Goal: Task Accomplishment & Management: Complete application form

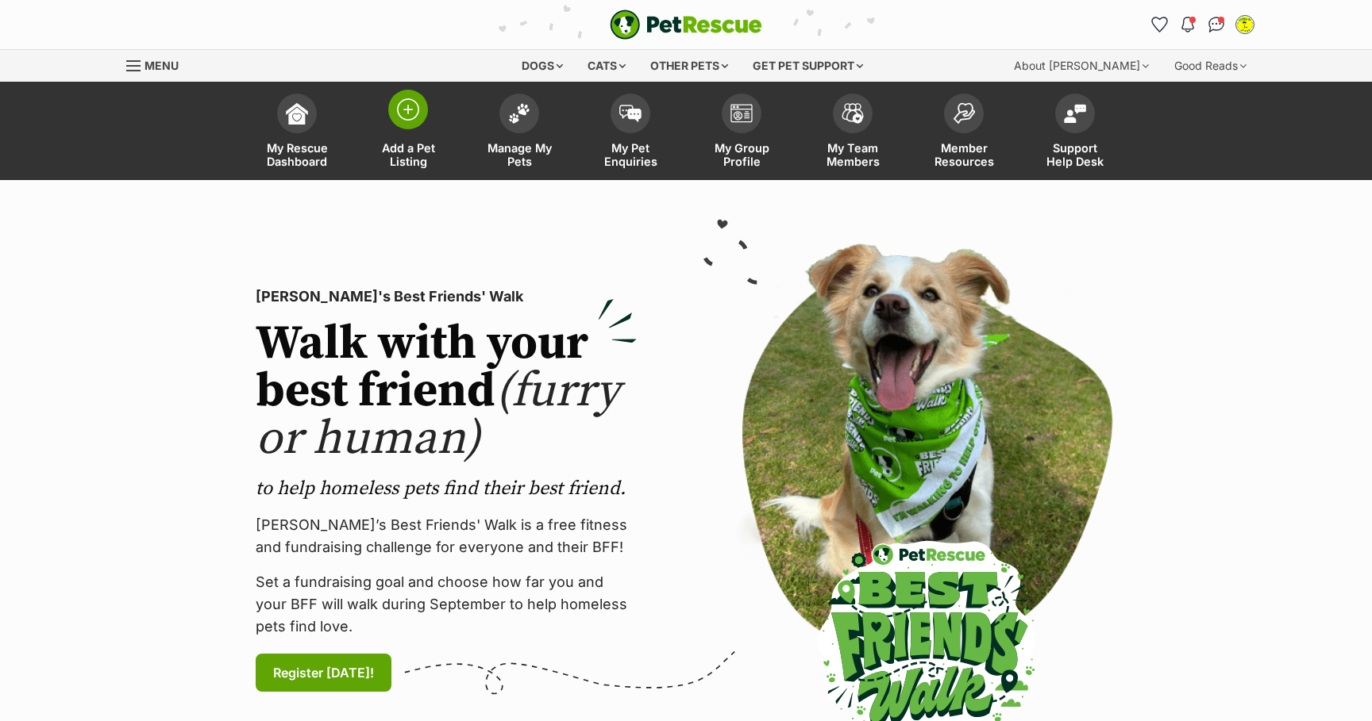
click at [420, 110] on span at bounding box center [408, 110] width 40 height 40
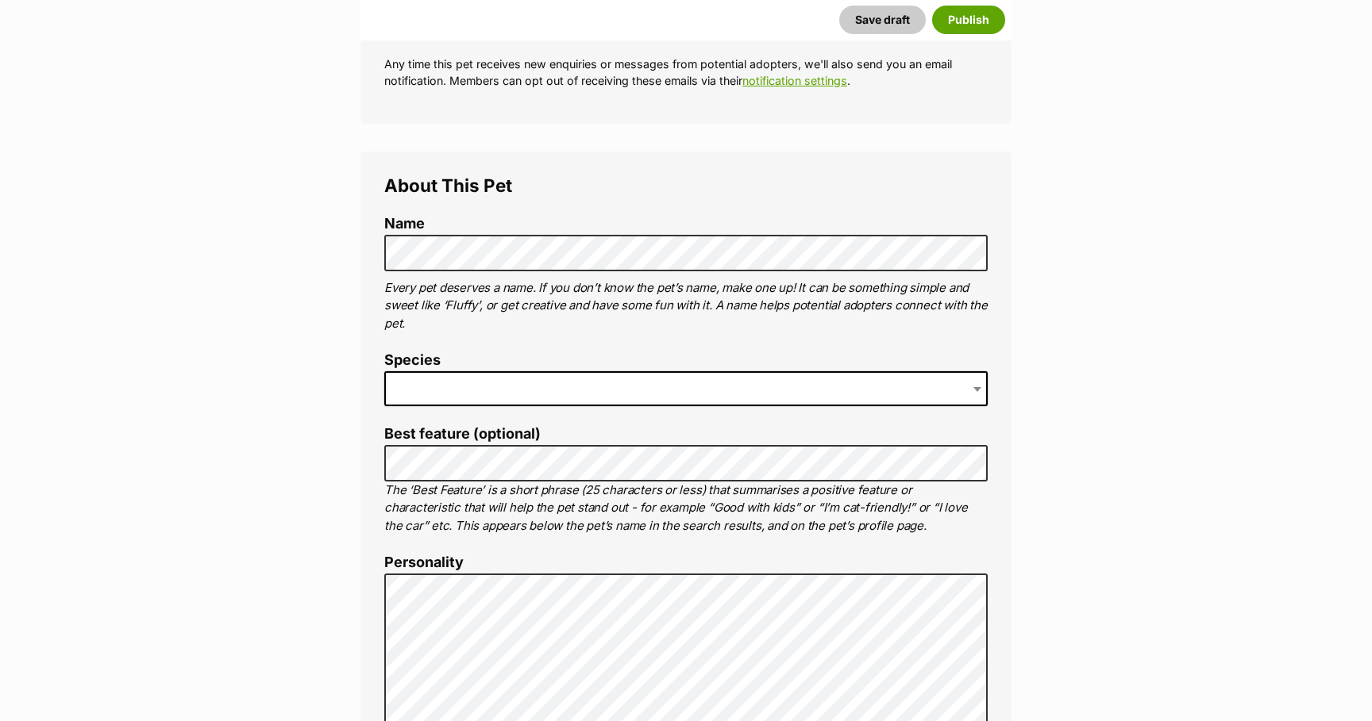
scroll to position [455, 0]
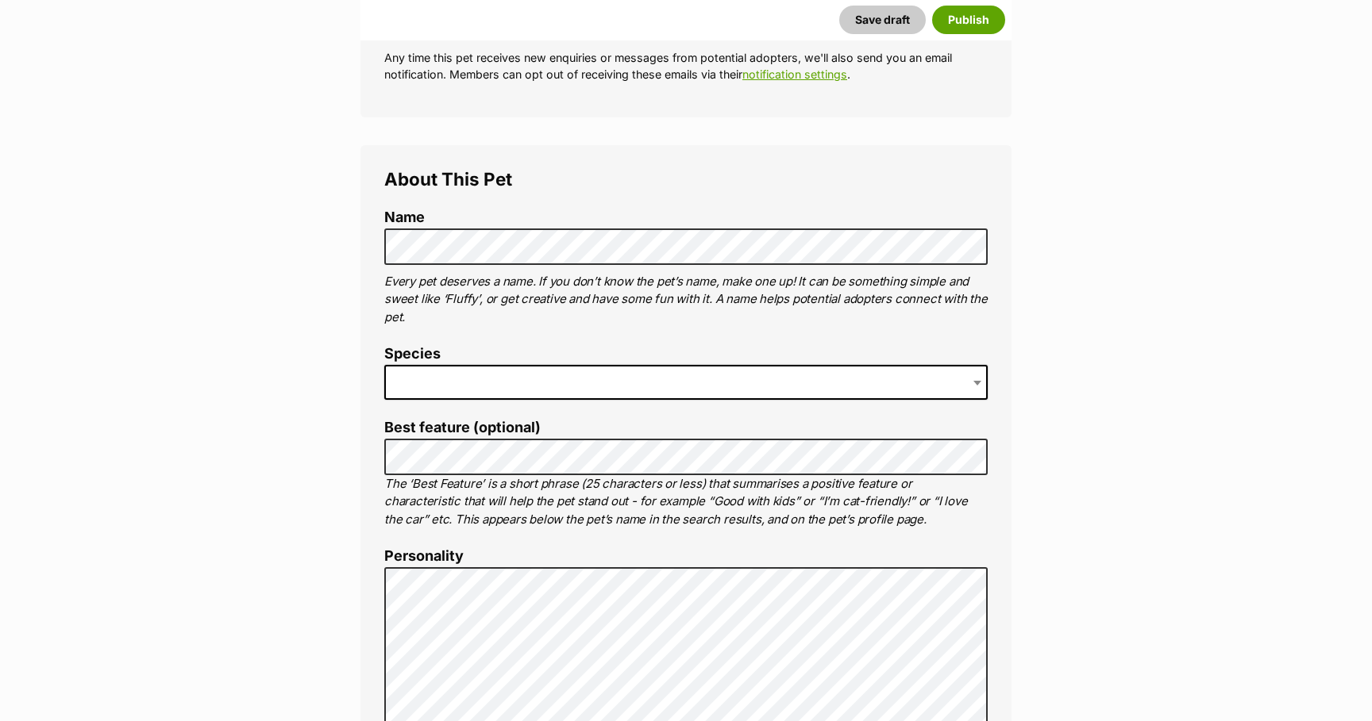
click at [510, 383] on span at bounding box center [685, 382] width 603 height 35
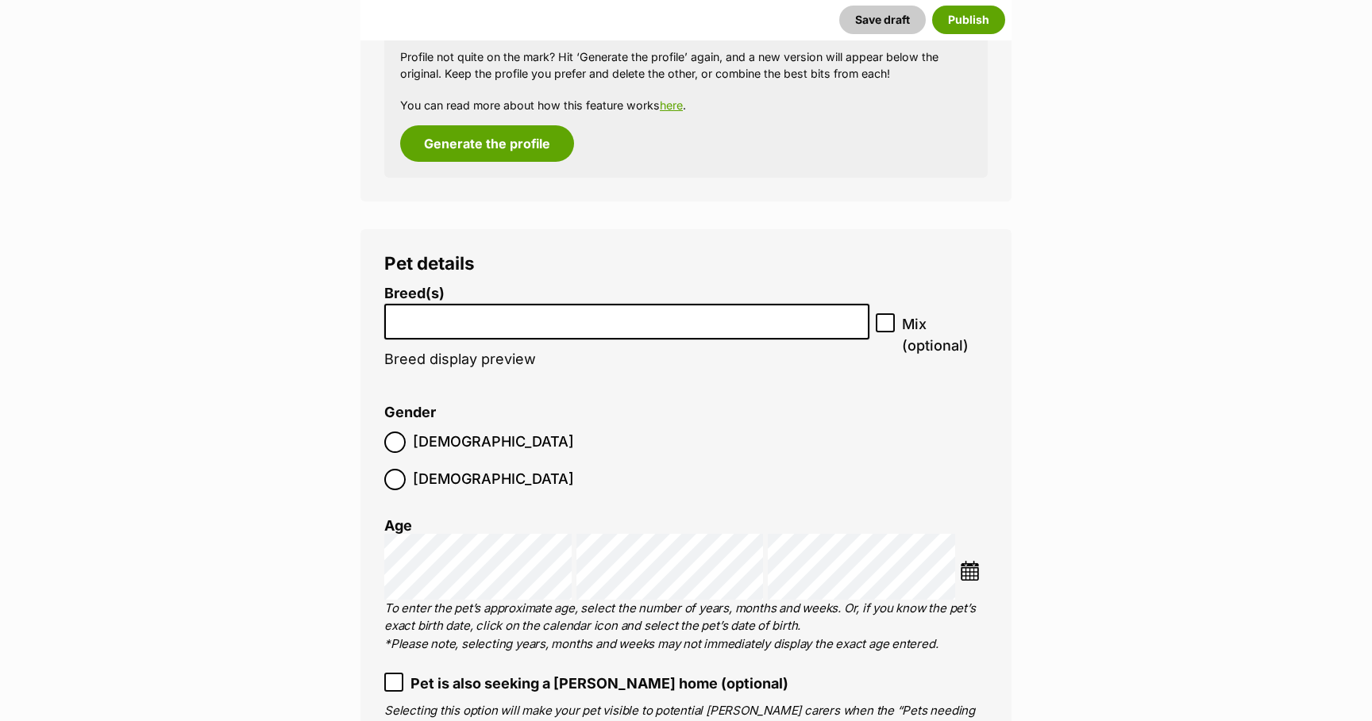
scroll to position [1750, 0]
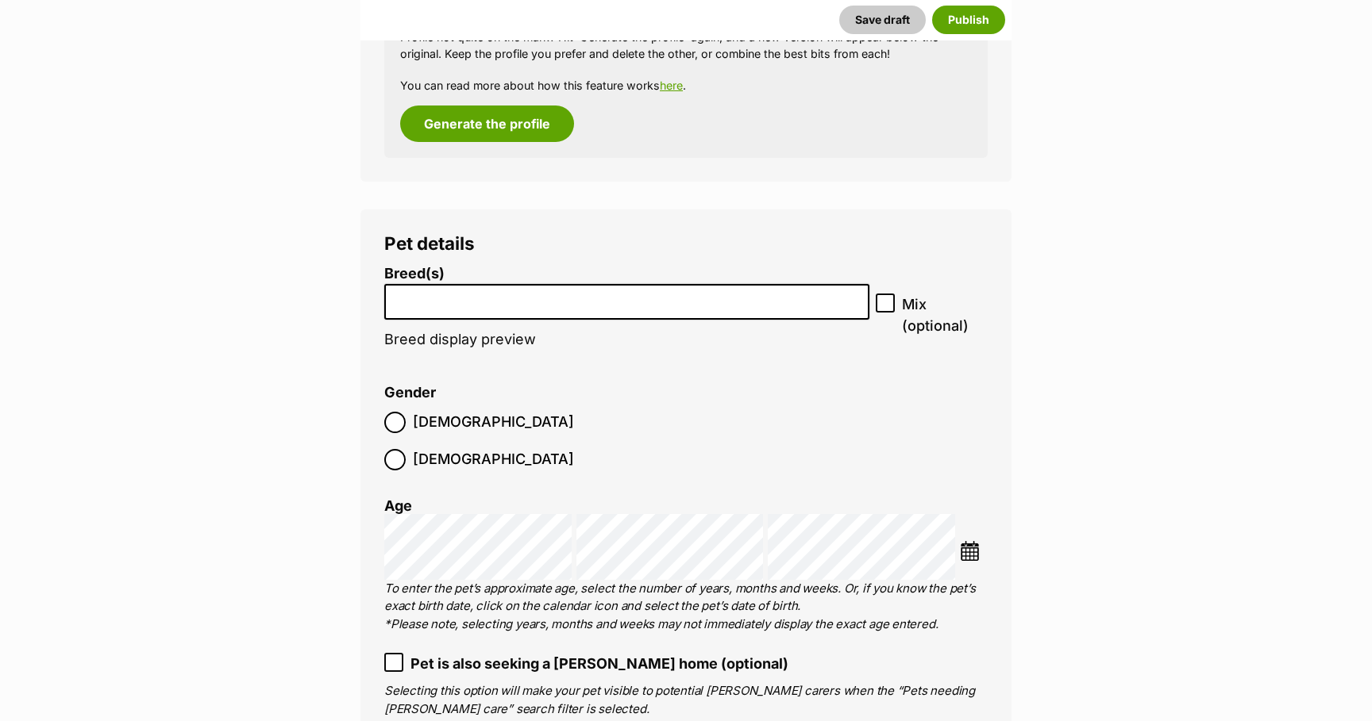
click at [489, 317] on li at bounding box center [627, 302] width 474 height 33
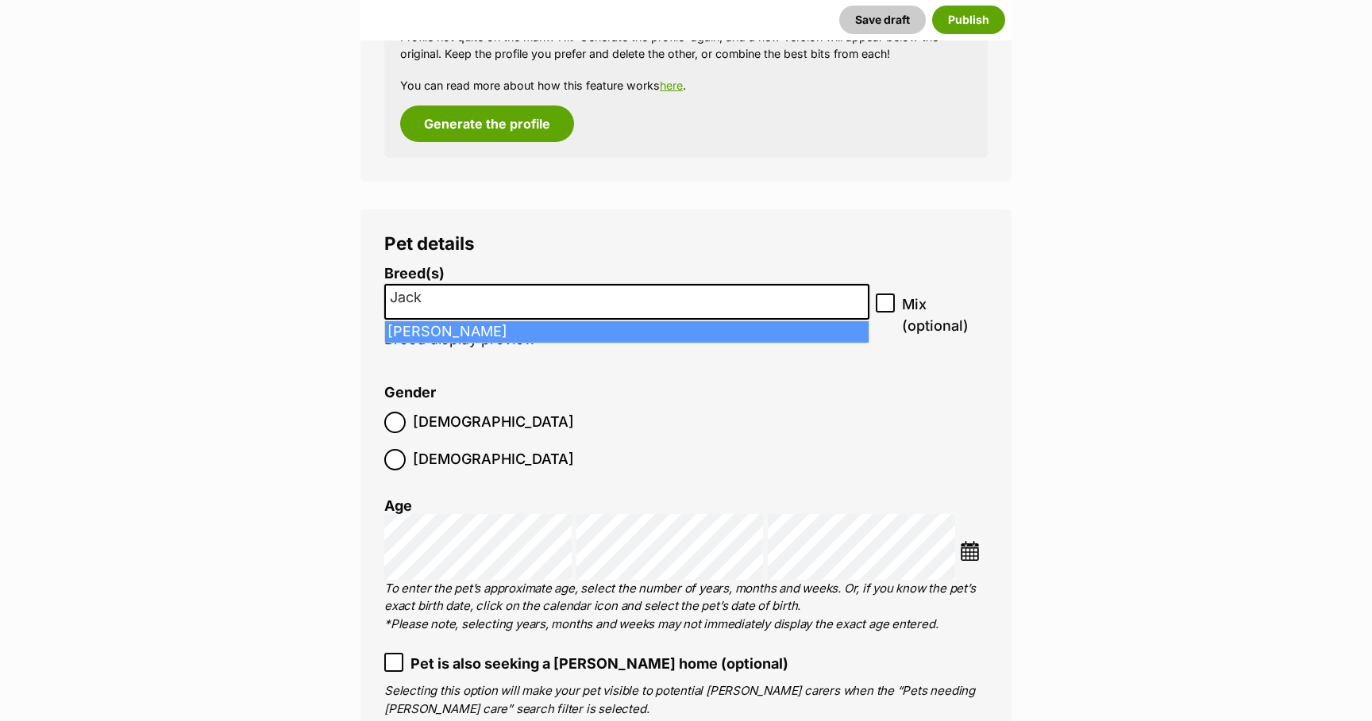
type input "Jack"
select select "118"
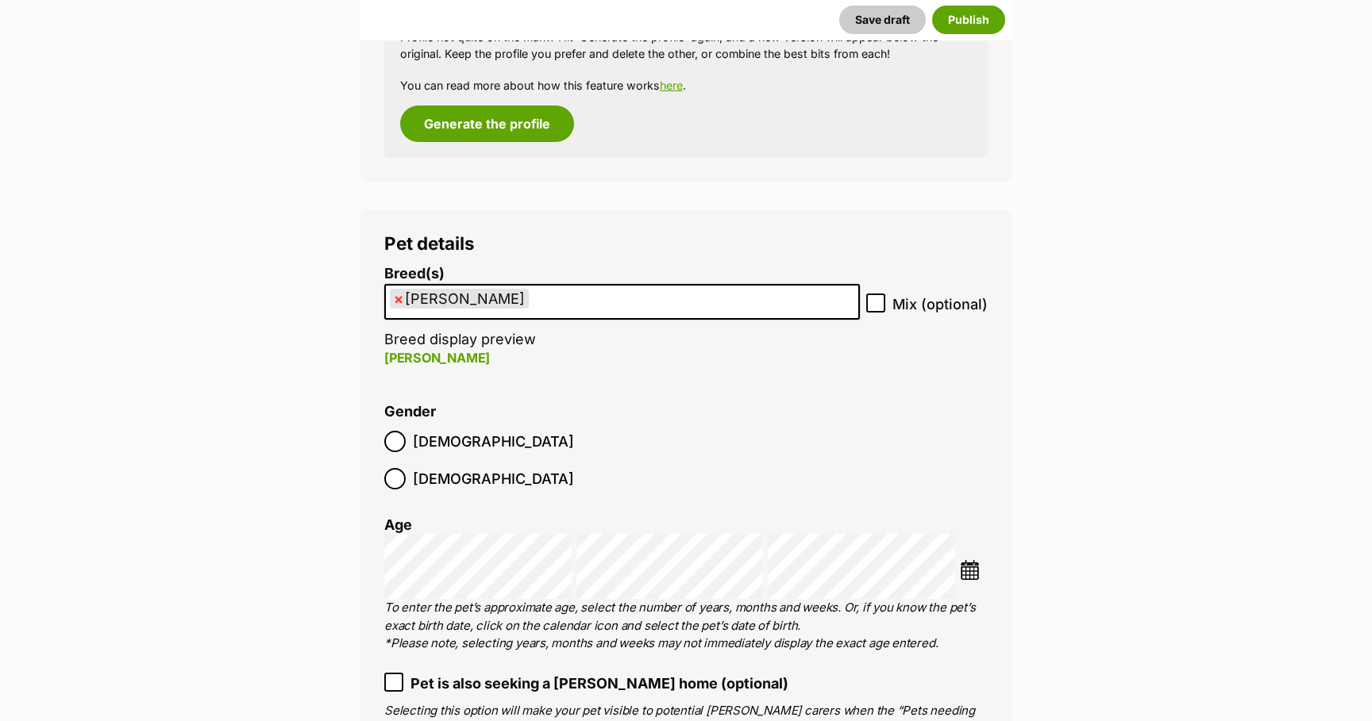
click at [875, 308] on icon at bounding box center [875, 303] width 11 height 11
click at [875, 308] on input "Mix (optional)" at bounding box center [875, 303] width 19 height 19
checkbox input "true"
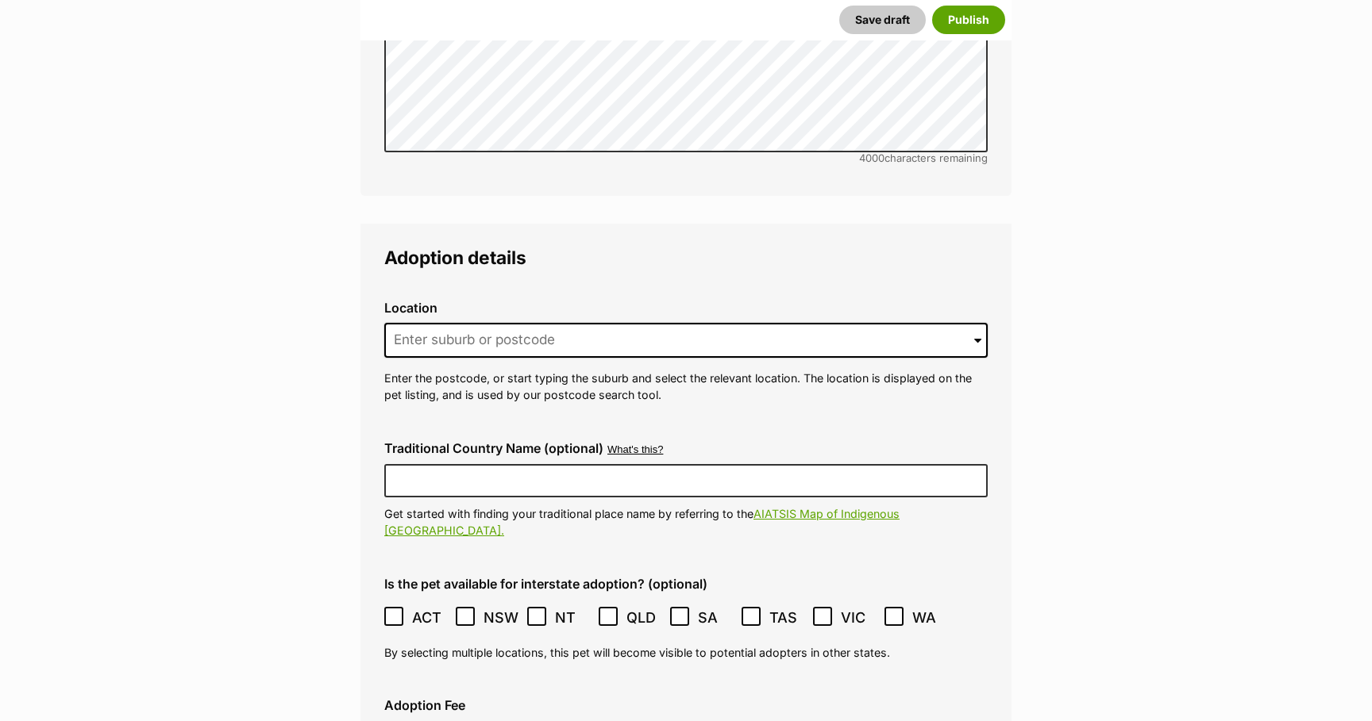
scroll to position [3508, 0]
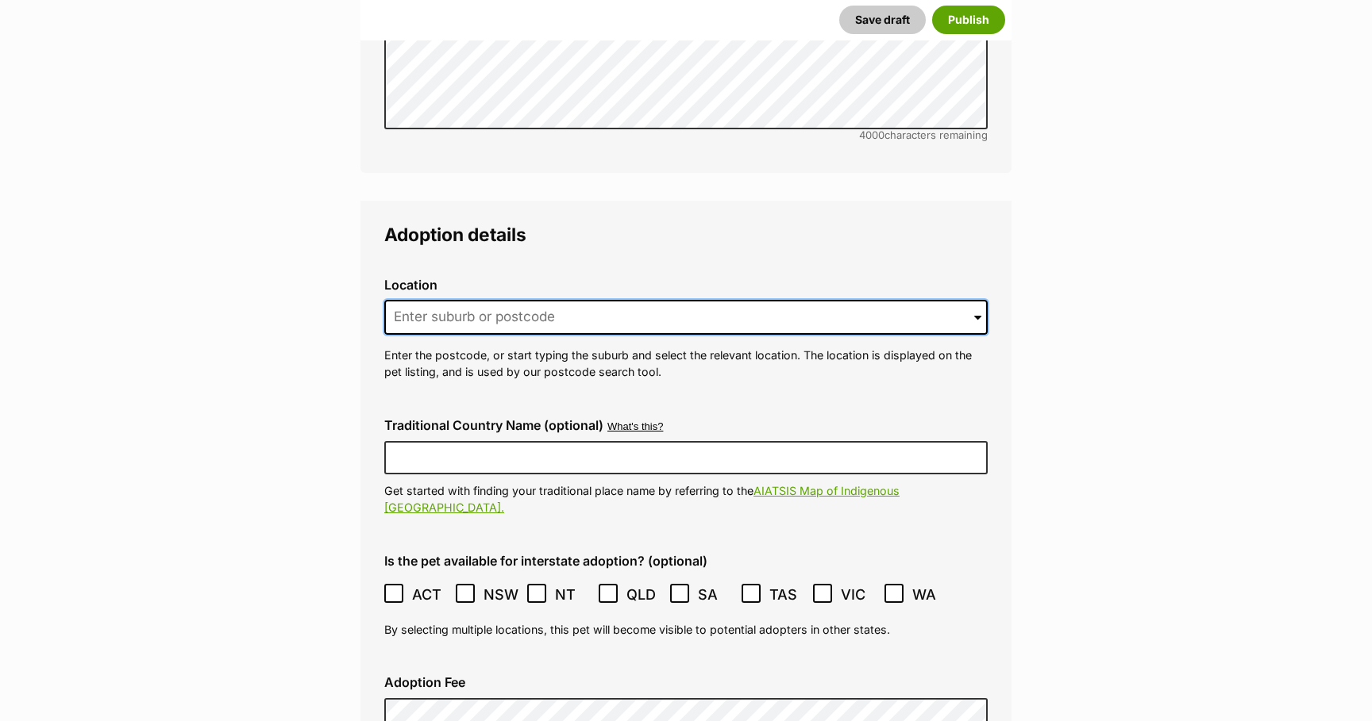
click at [556, 300] on input at bounding box center [685, 317] width 603 height 35
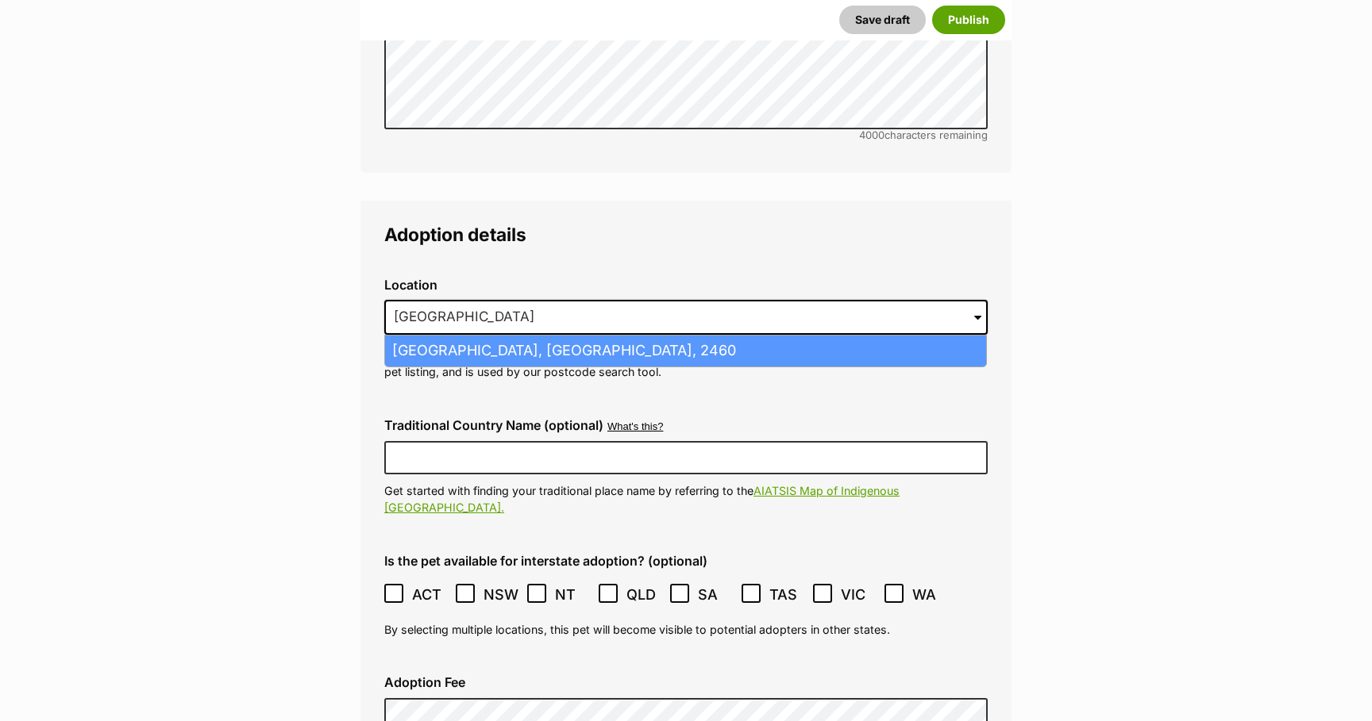
click at [565, 336] on li "Eatonsville, New South Wales, 2460" at bounding box center [685, 351] width 601 height 31
type input "Eatonsville, New South Wales, 2460"
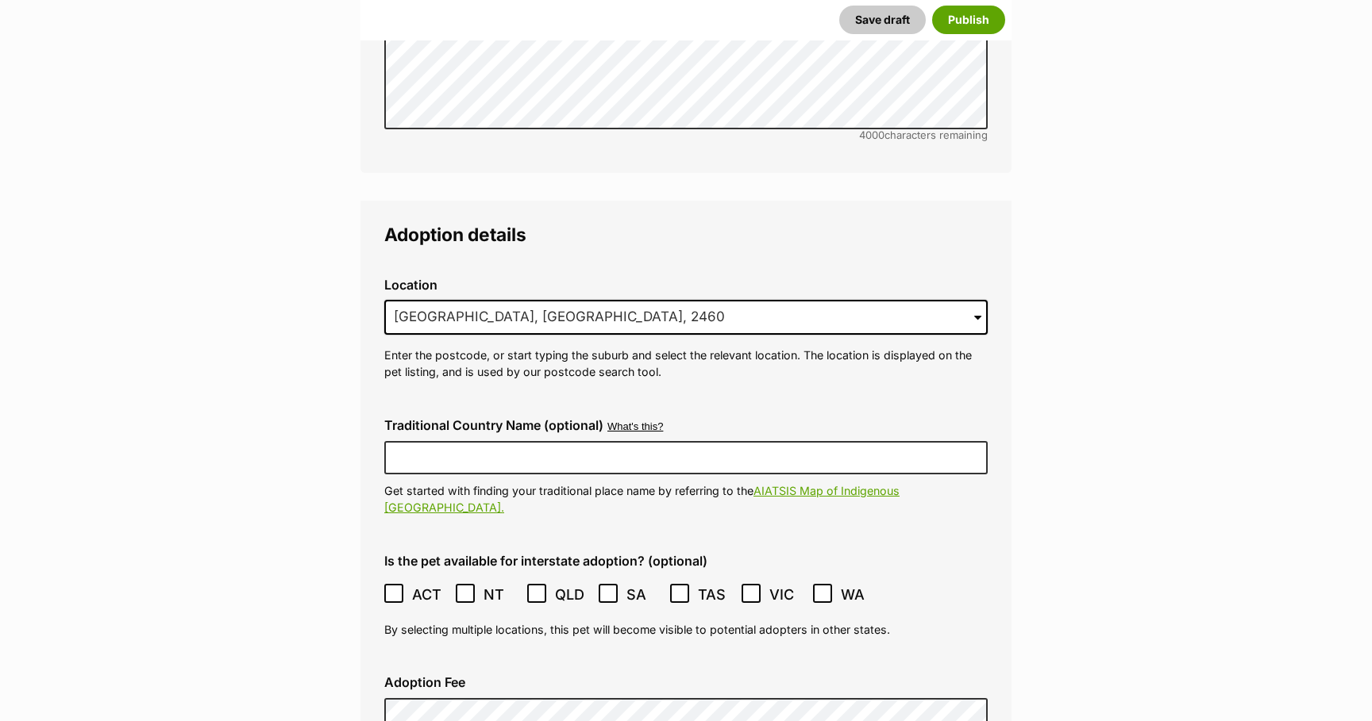
click at [538, 591] on icon at bounding box center [537, 594] width 10 height 7
click at [748, 591] on icon at bounding box center [751, 594] width 10 height 7
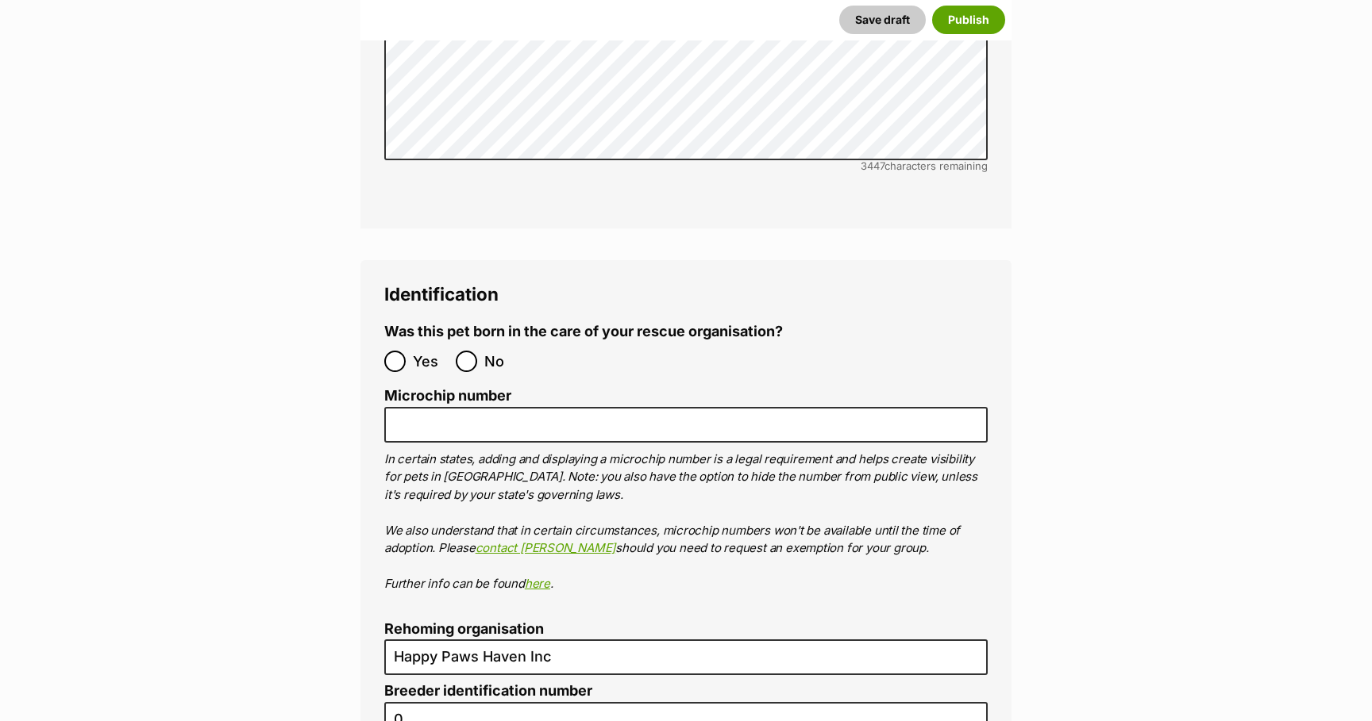
scroll to position [4917, 0]
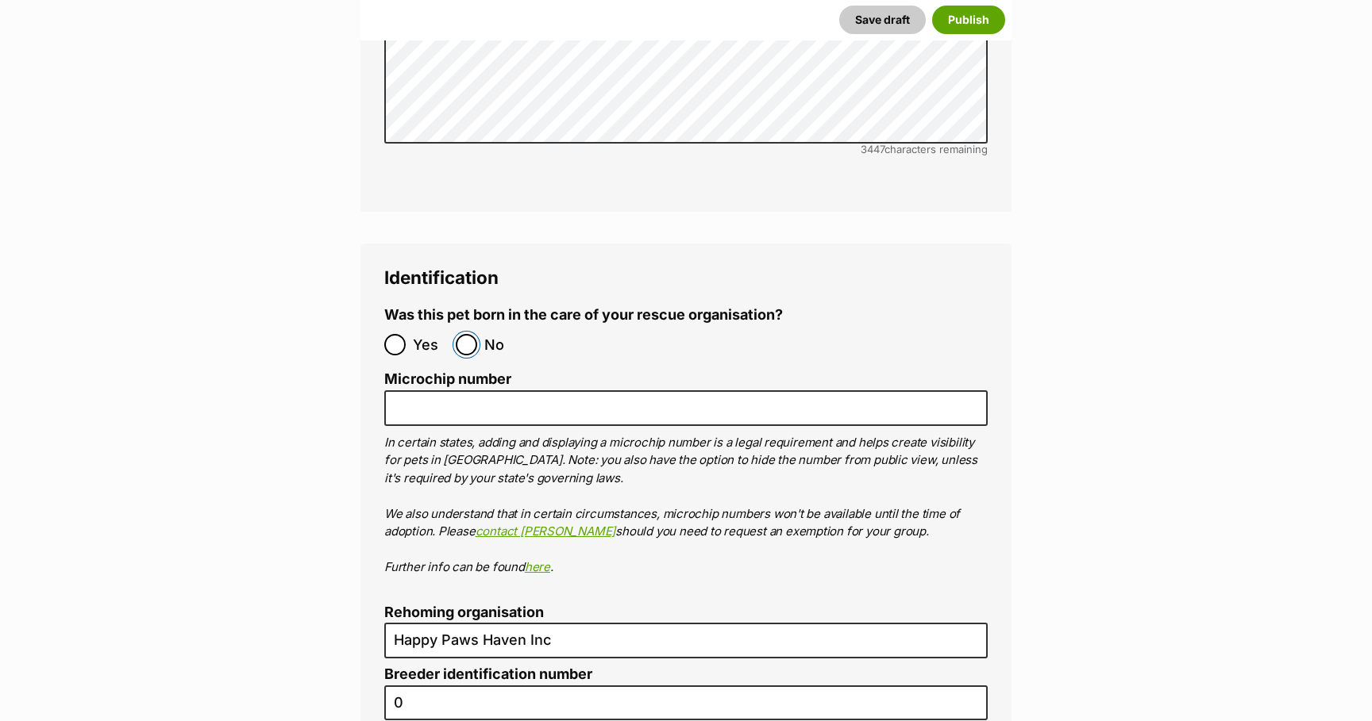
click at [467, 334] on input "No" at bounding box center [466, 344] width 21 height 21
radio input "true"
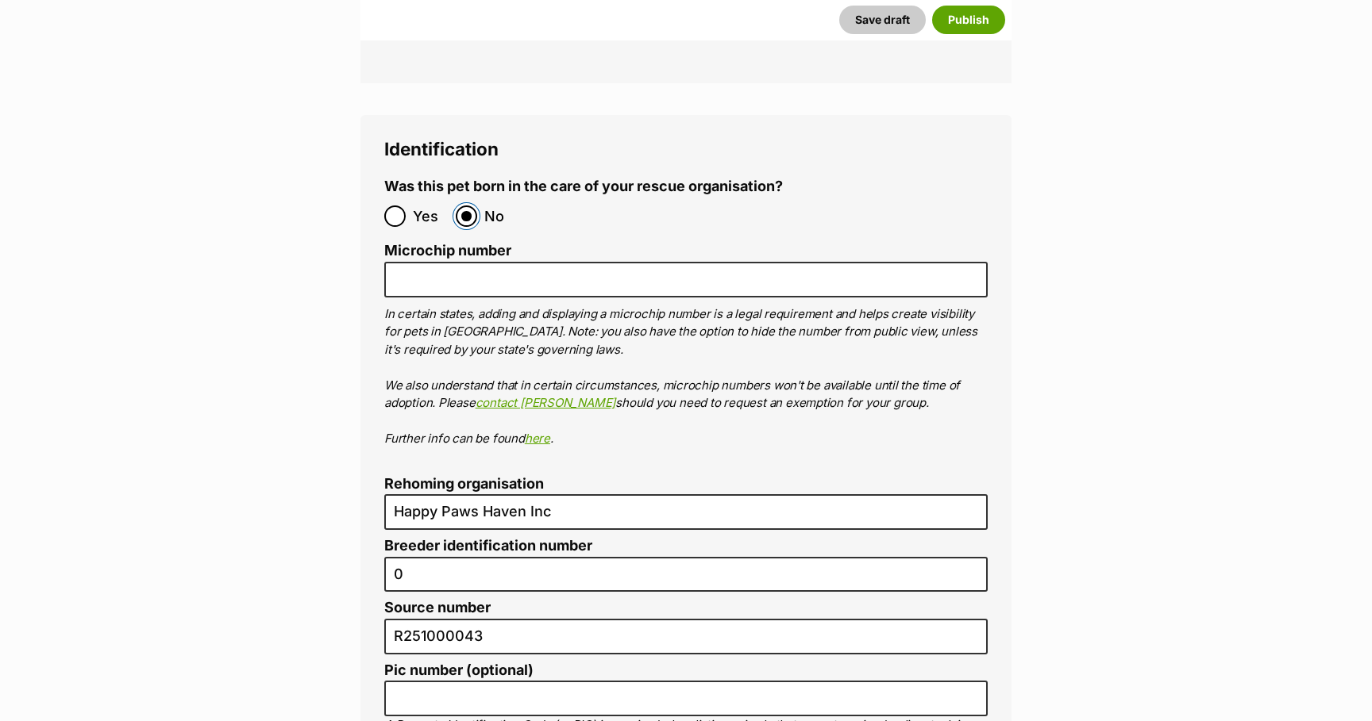
scroll to position [5023, 0]
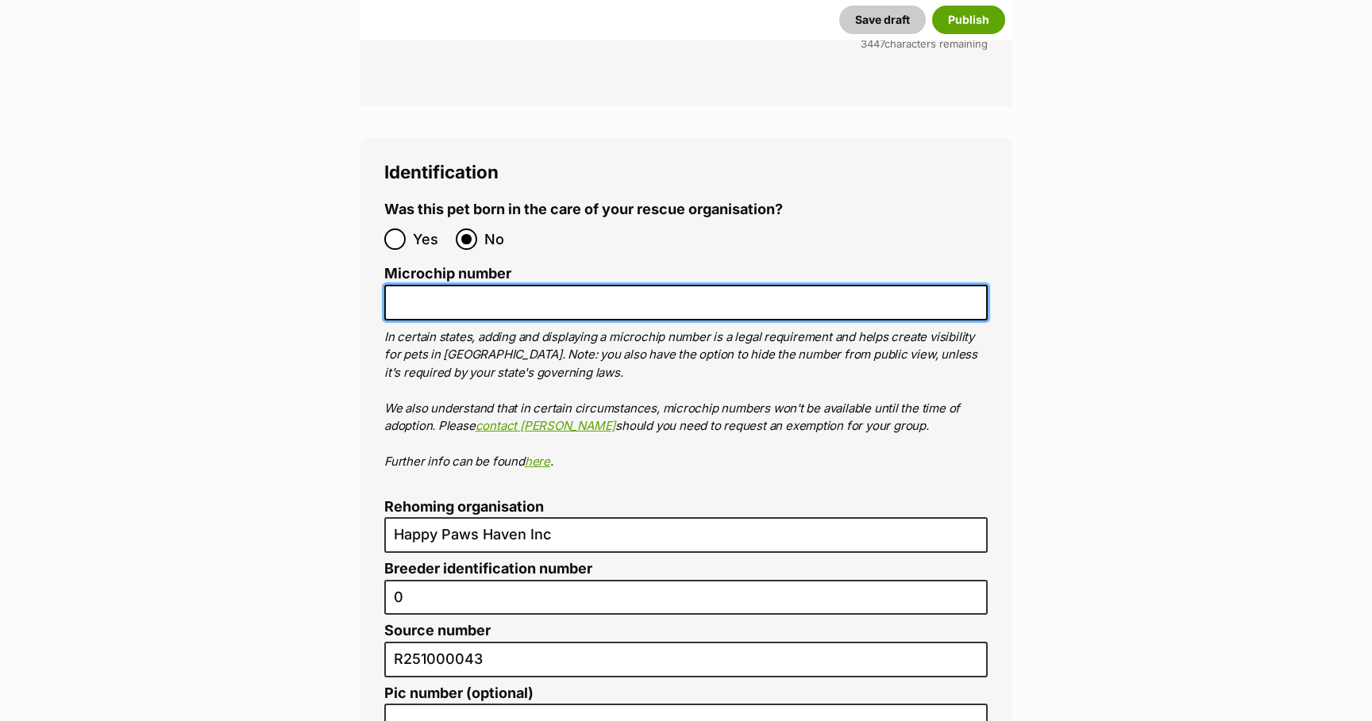
click at [569, 285] on input "Microchip number" at bounding box center [685, 303] width 603 height 36
paste input "900263000521901"
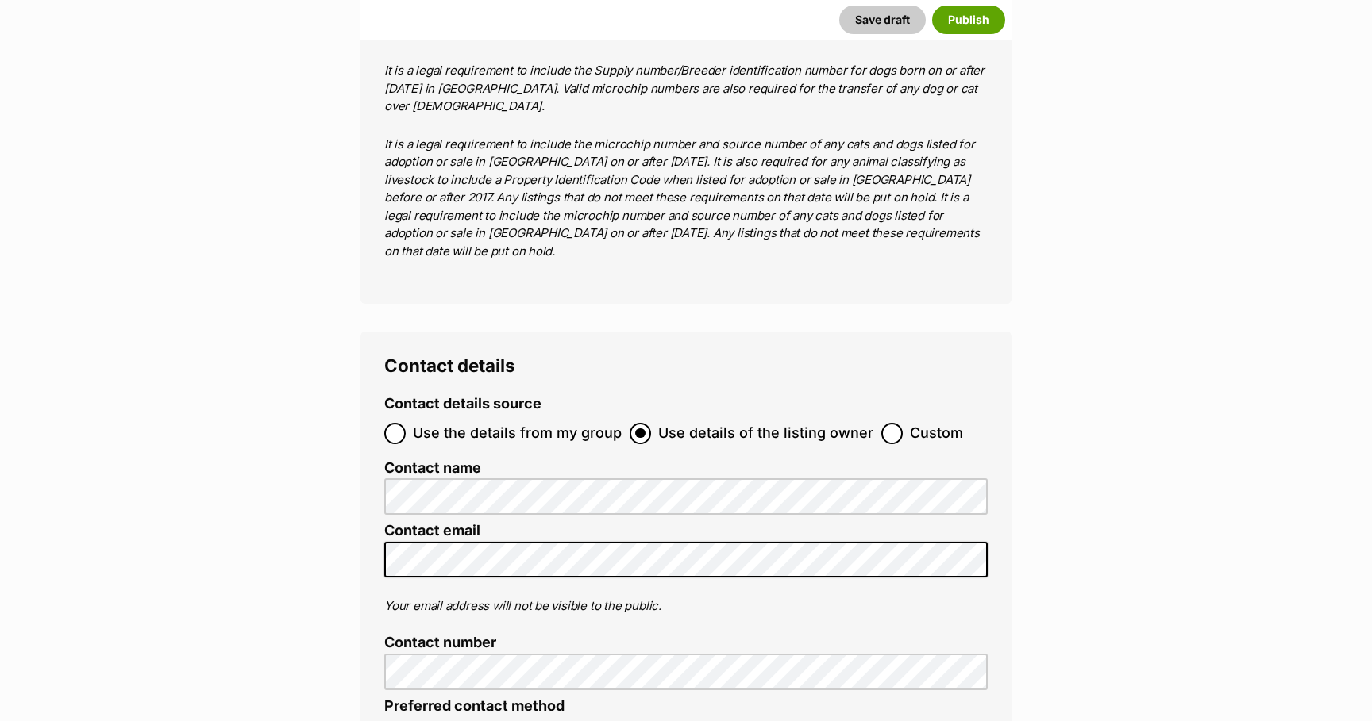
scroll to position [5924, 0]
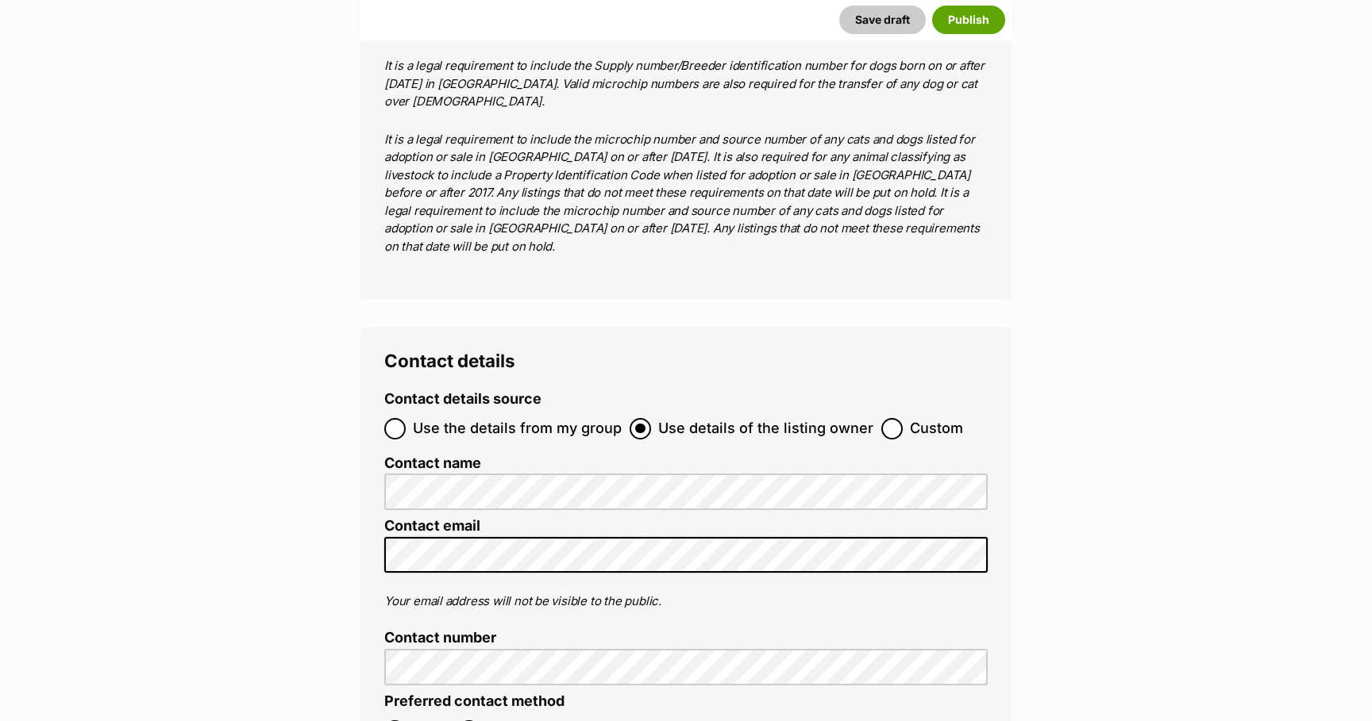
type input "900263000521901"
click at [397, 418] on input "Use the details from my group" at bounding box center [394, 428] width 21 height 21
radio input "true"
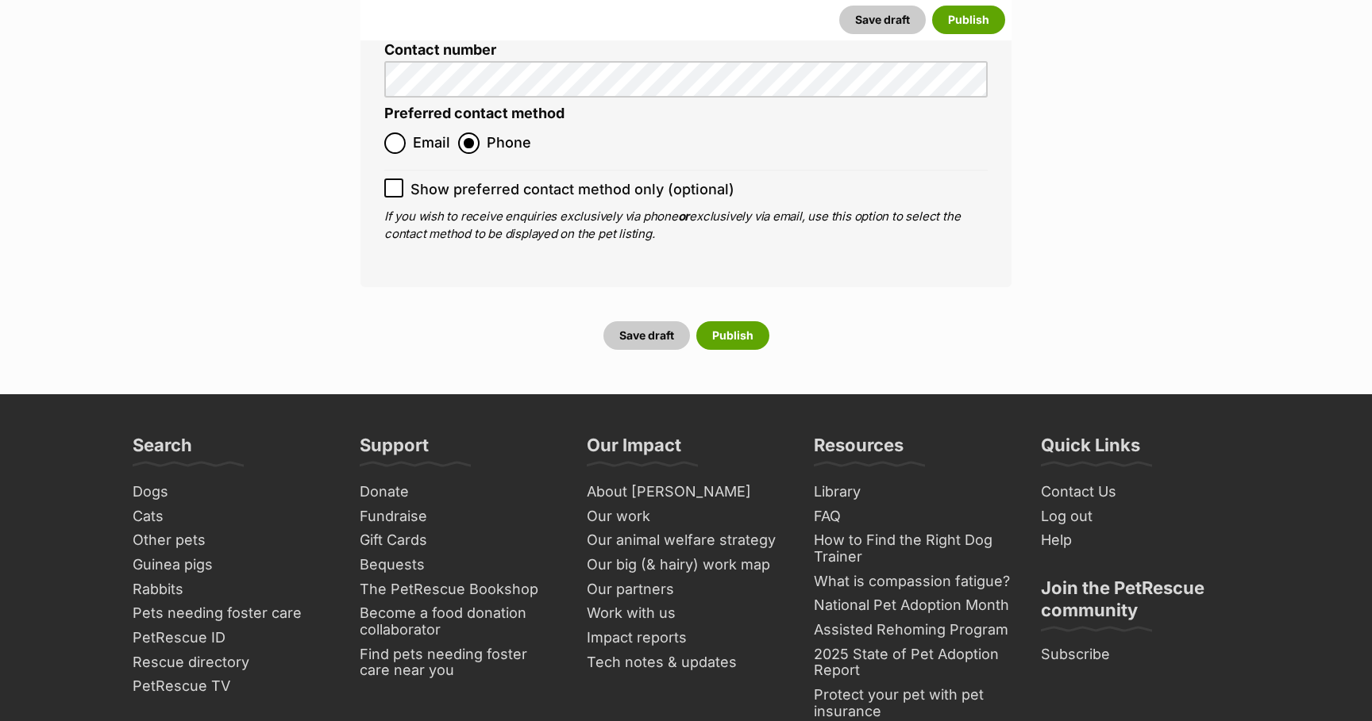
scroll to position [6613, 0]
click at [657, 321] on button "Save draft" at bounding box center [646, 335] width 87 height 29
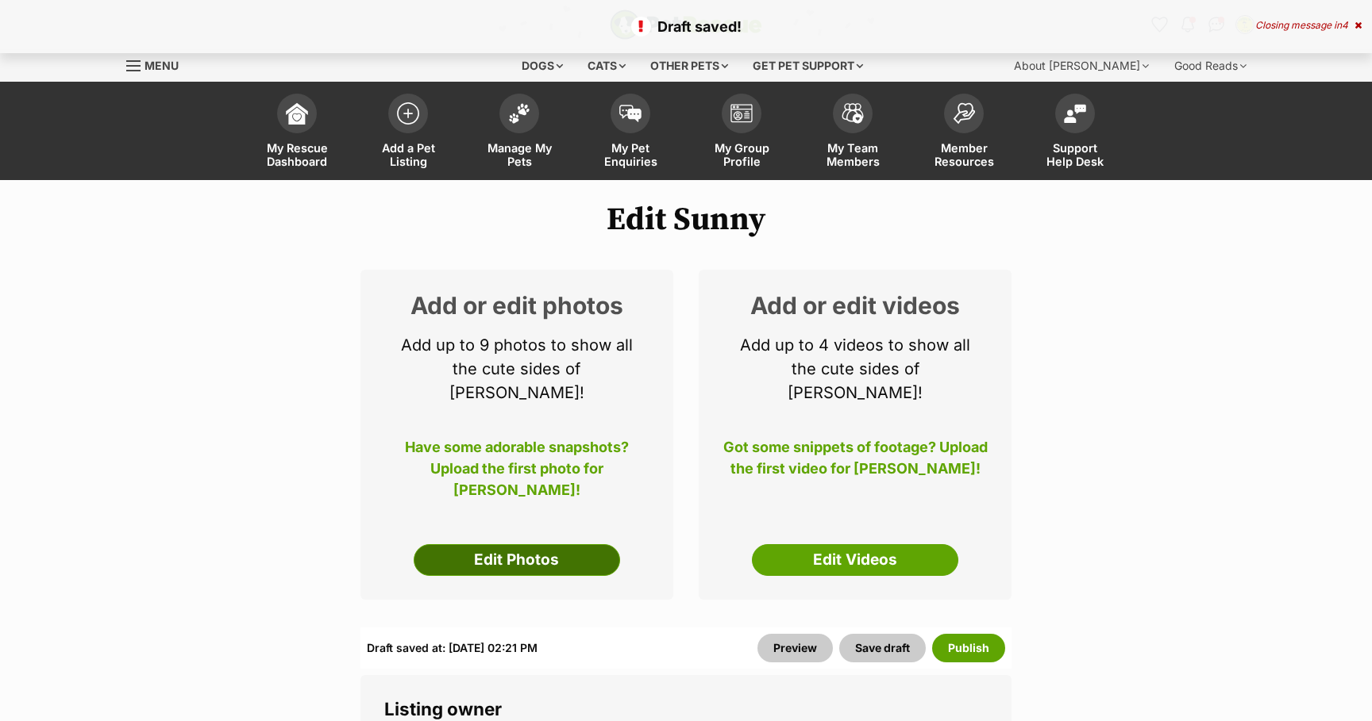
click at [528, 544] on link "Edit Photos" at bounding box center [517, 560] width 206 height 32
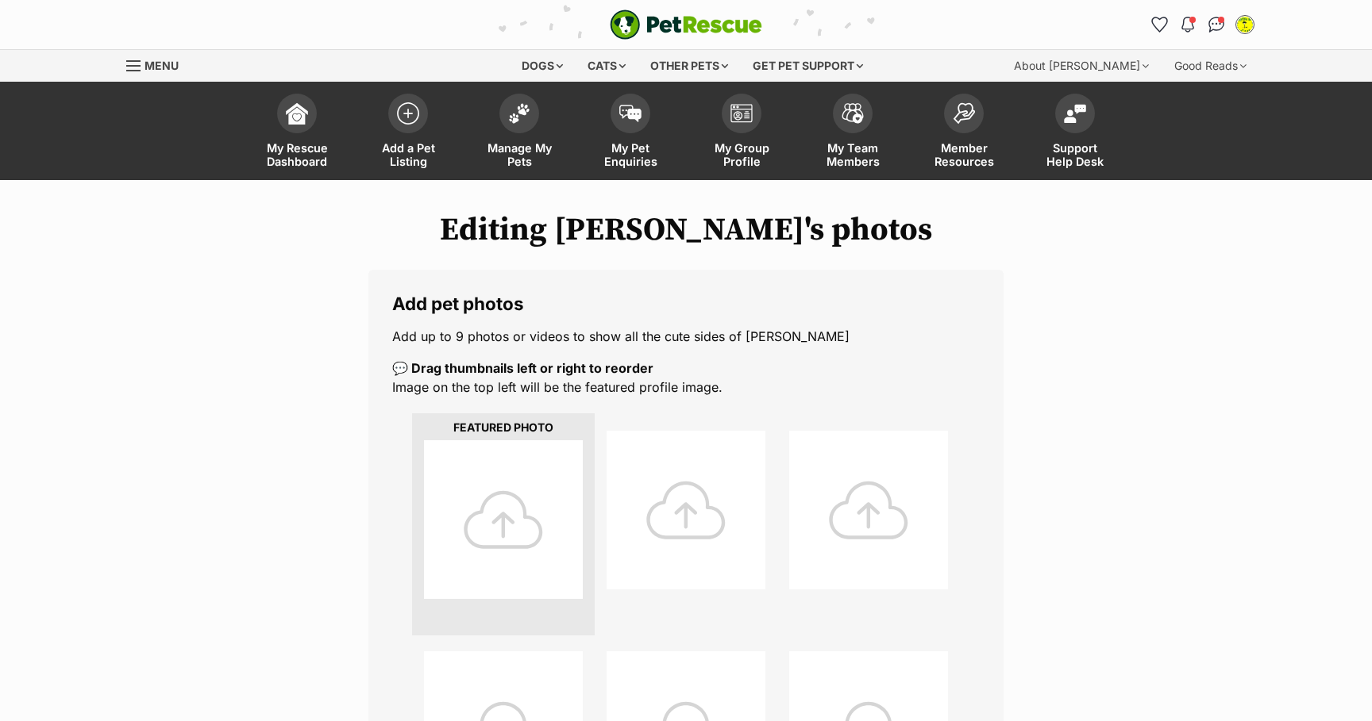
click at [499, 522] on div at bounding box center [503, 520] width 159 height 159
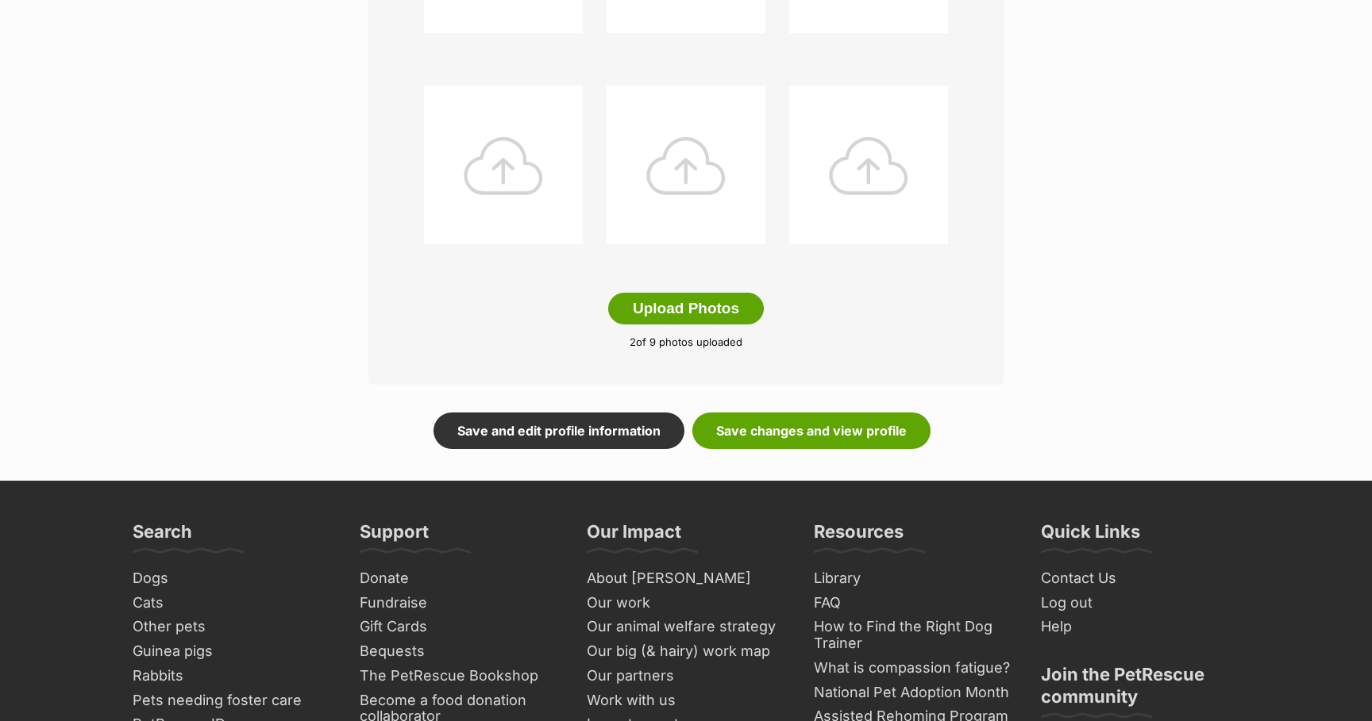
scroll to position [771, 0]
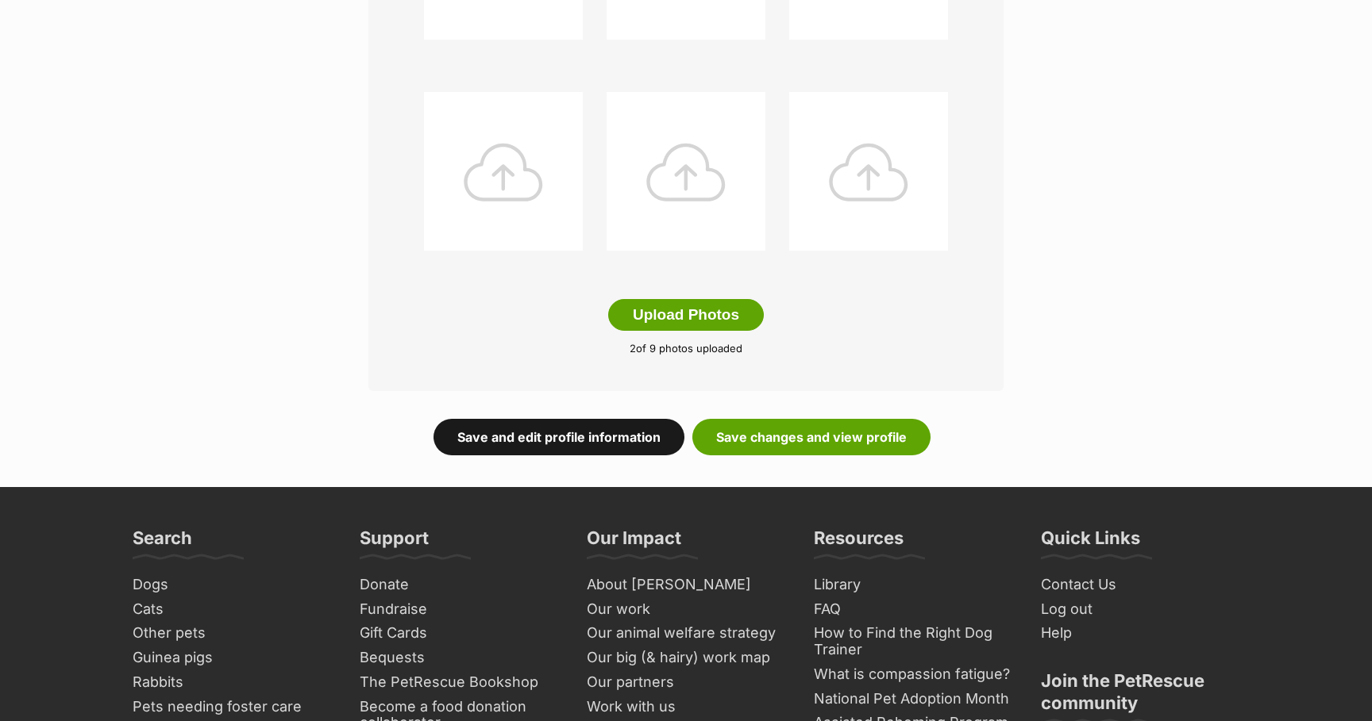
click at [614, 443] on link "Save and edit profile information" at bounding box center [558, 437] width 251 height 37
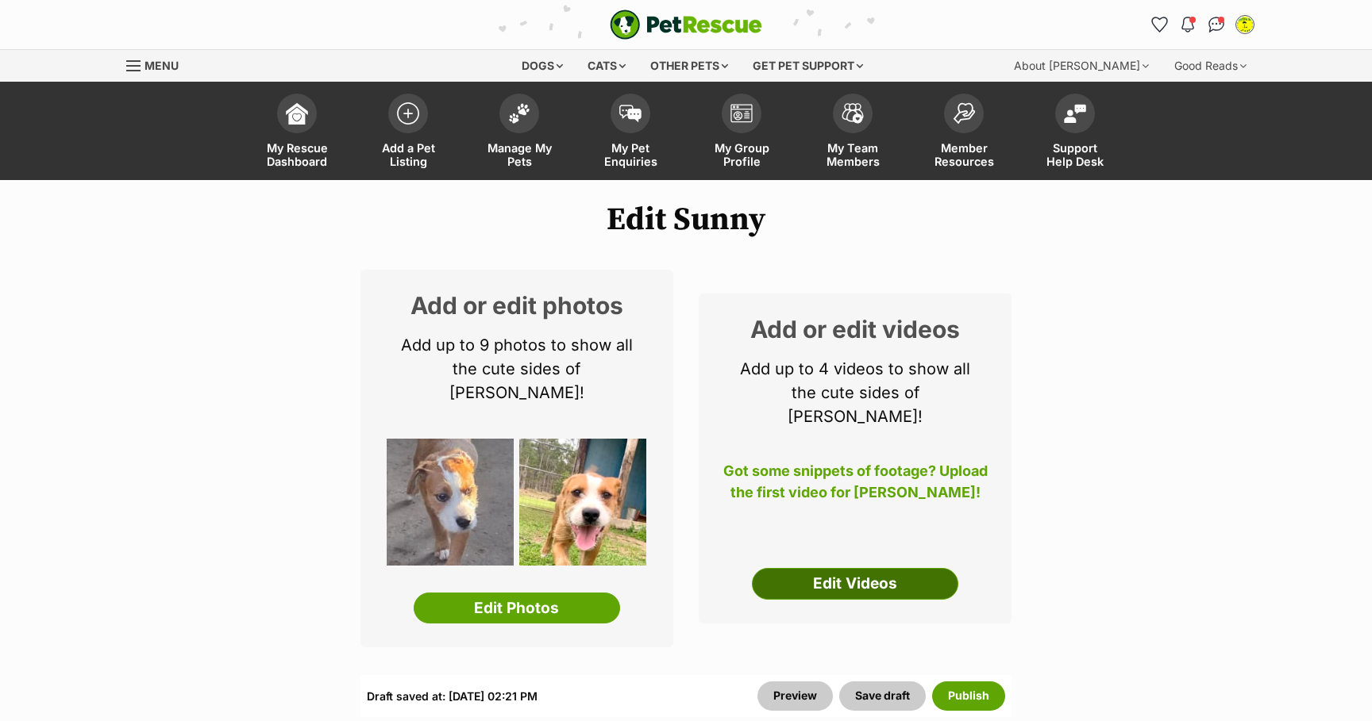
click at [875, 568] on link "Edit Videos" at bounding box center [855, 584] width 206 height 32
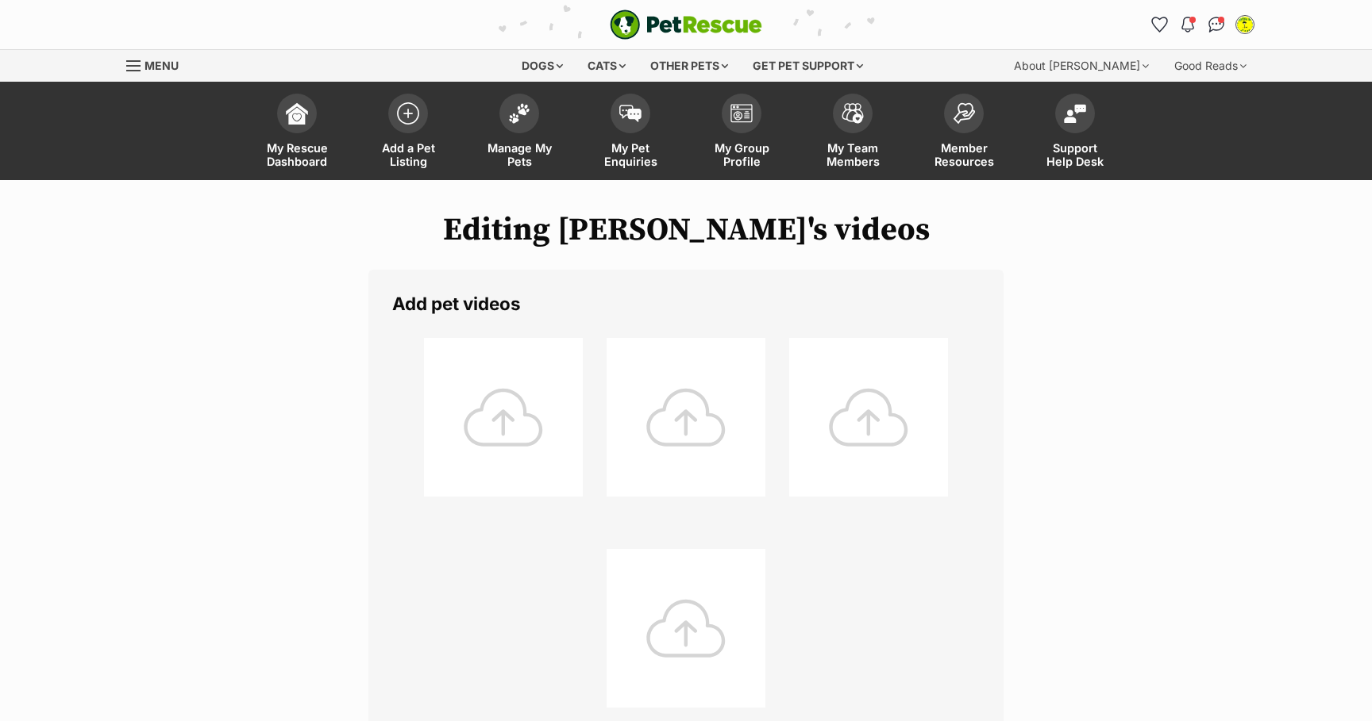
click at [505, 426] on div at bounding box center [503, 417] width 159 height 159
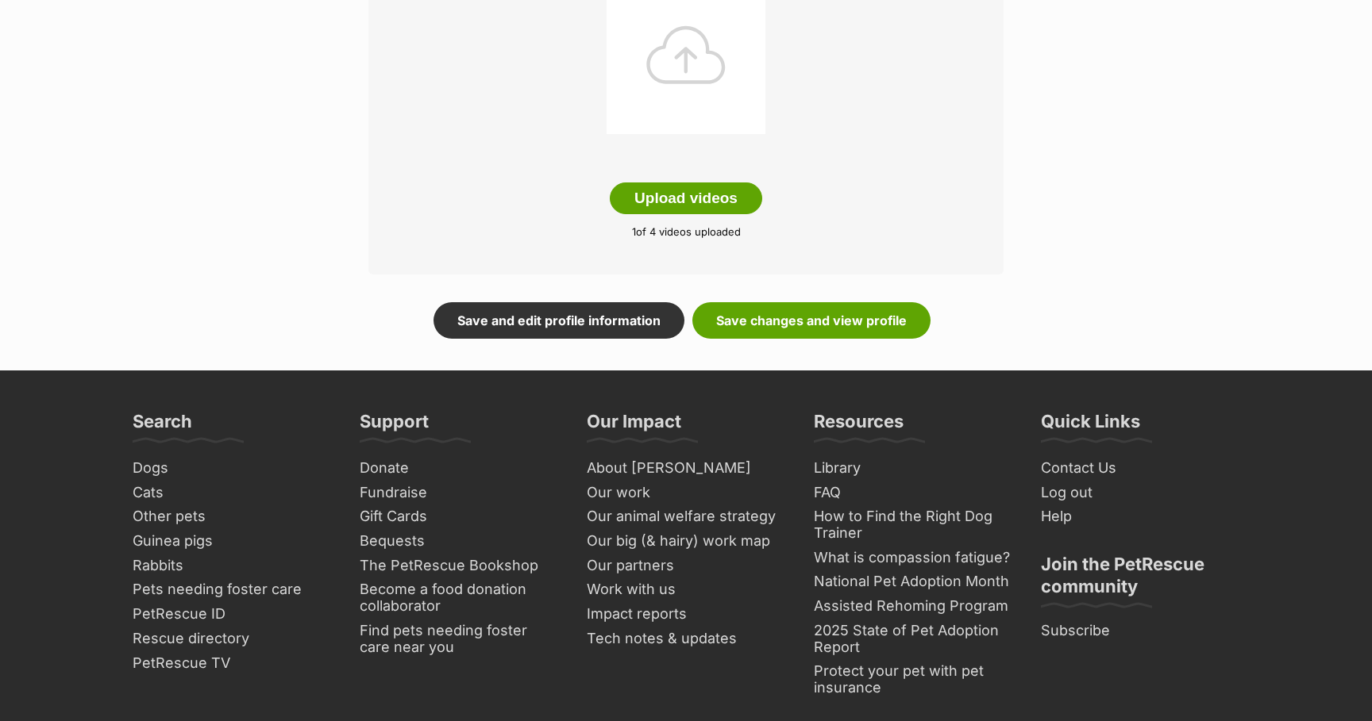
scroll to position [557, 0]
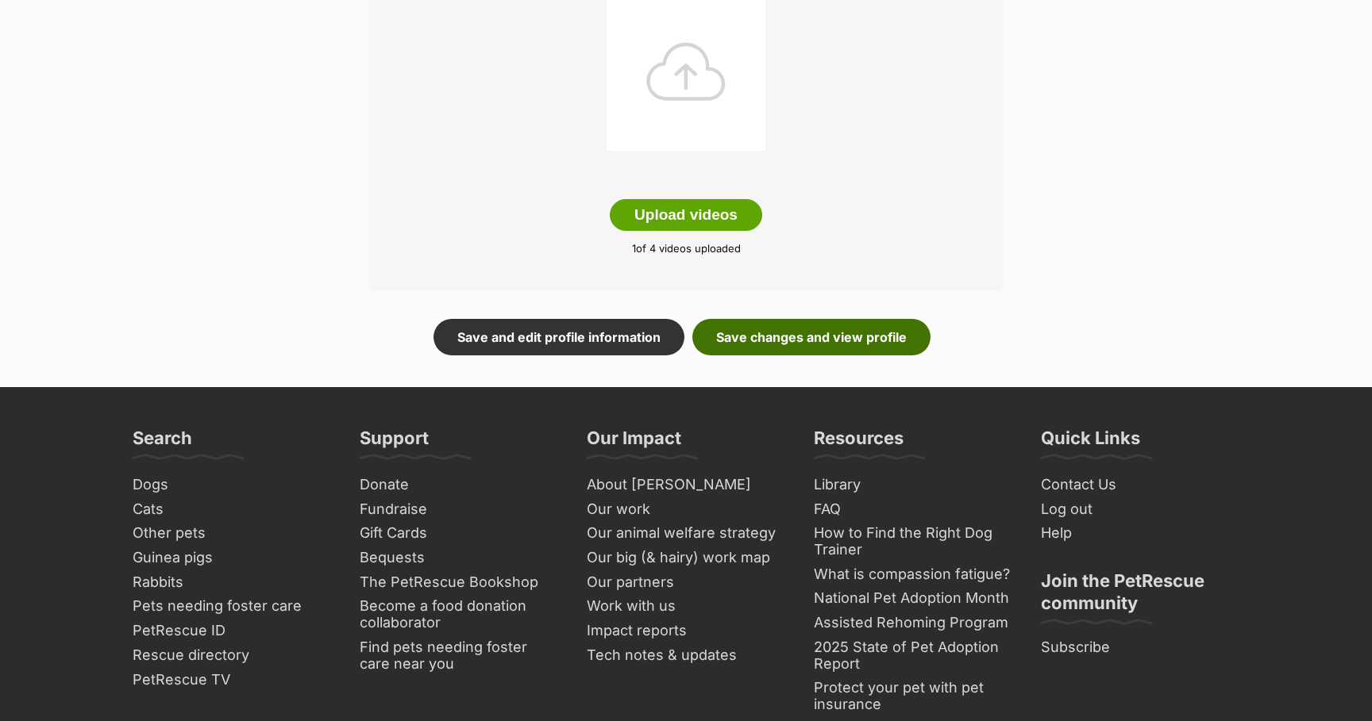
click at [818, 340] on link "Save changes and view profile" at bounding box center [811, 337] width 238 height 37
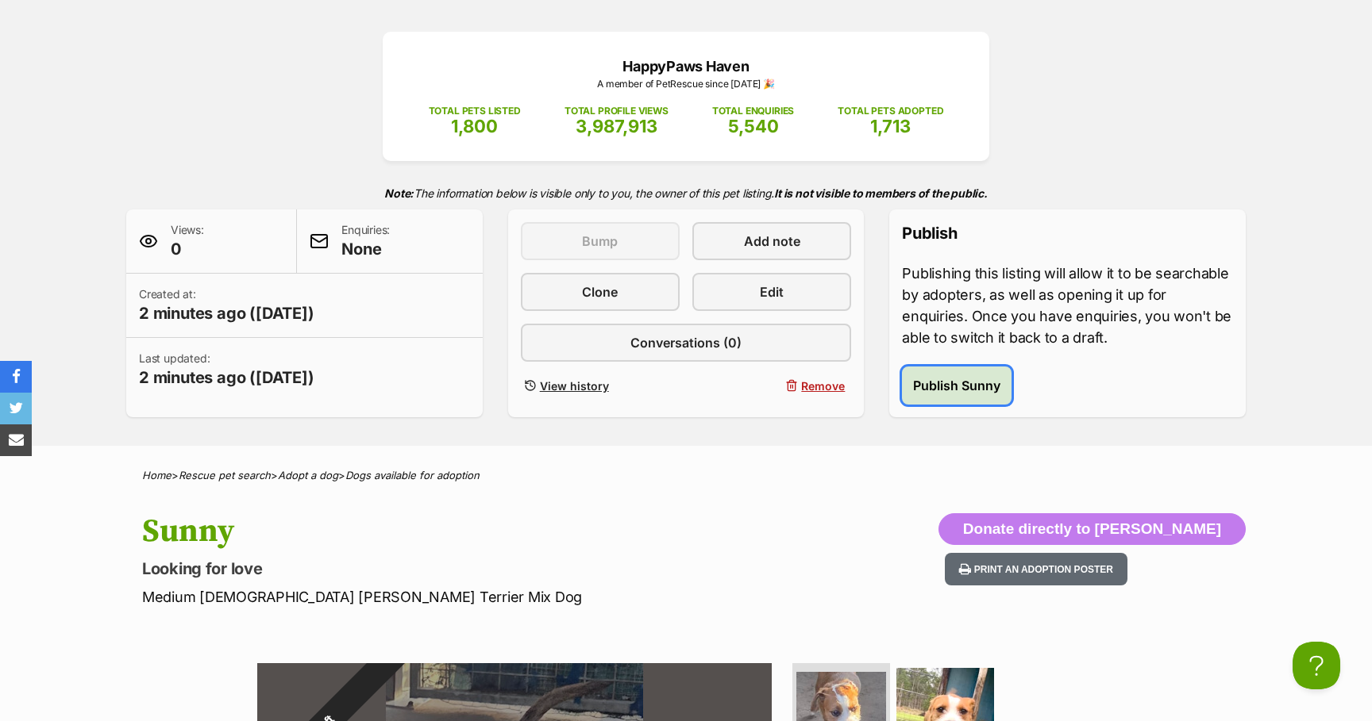
click at [958, 379] on span "Publish Sunny" at bounding box center [956, 385] width 87 height 19
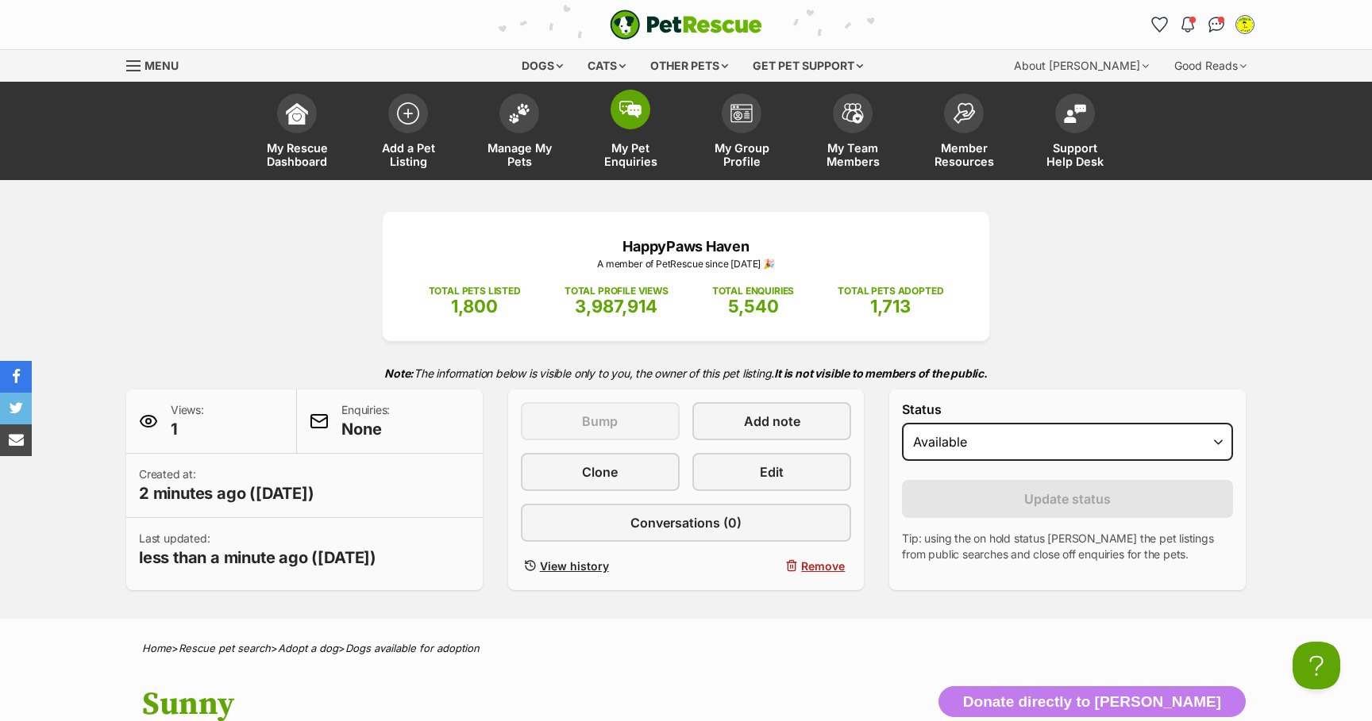
click at [637, 121] on span at bounding box center [630, 110] width 40 height 40
